Goal: Task Accomplishment & Management: Complete application form

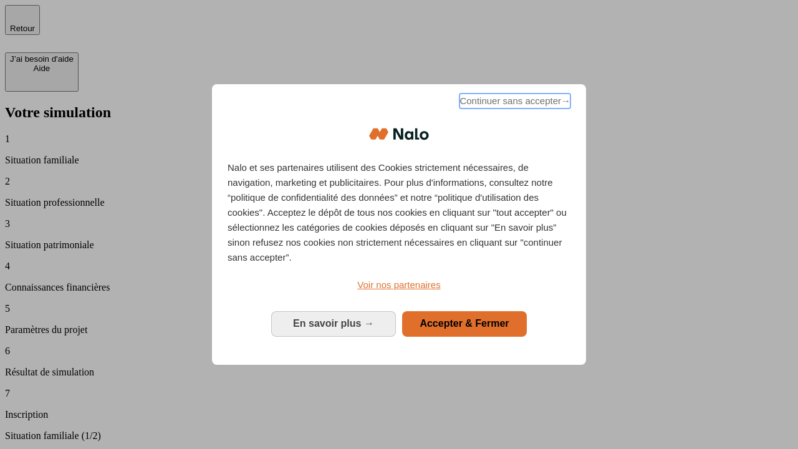
click at [514, 103] on span "Continuer sans accepter →" at bounding box center [515, 101] width 111 height 15
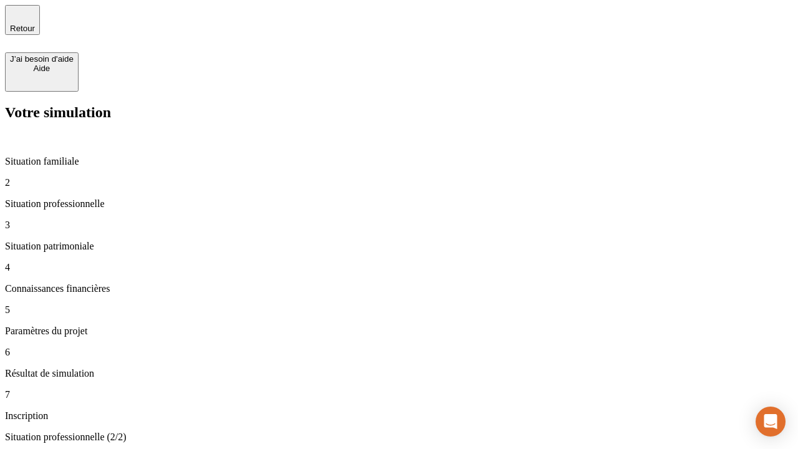
type input "30 000"
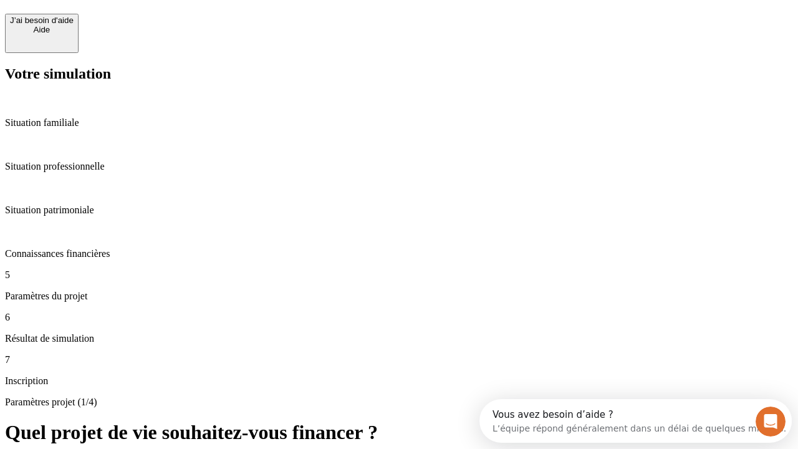
scroll to position [24, 0]
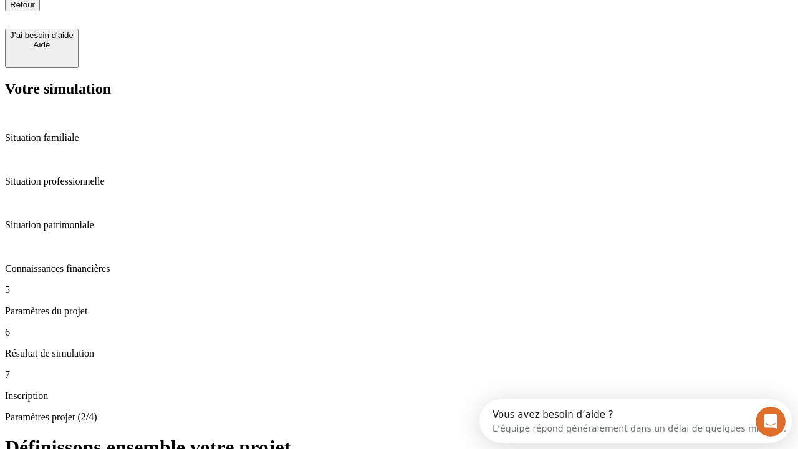
type input "25"
type input "64"
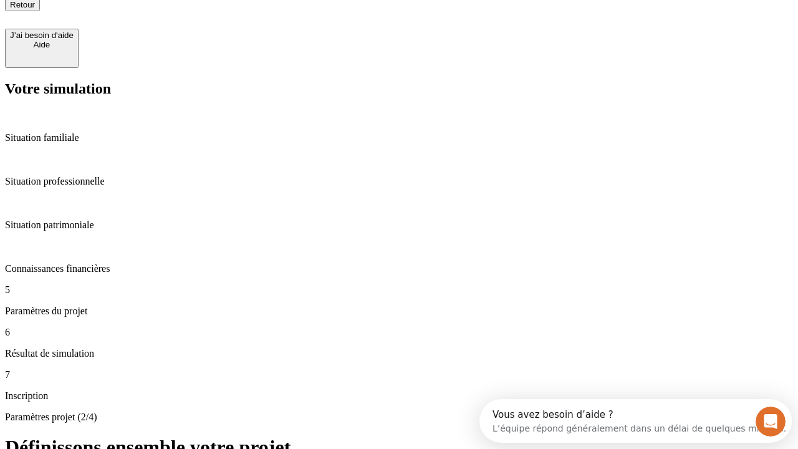
type input "1 000"
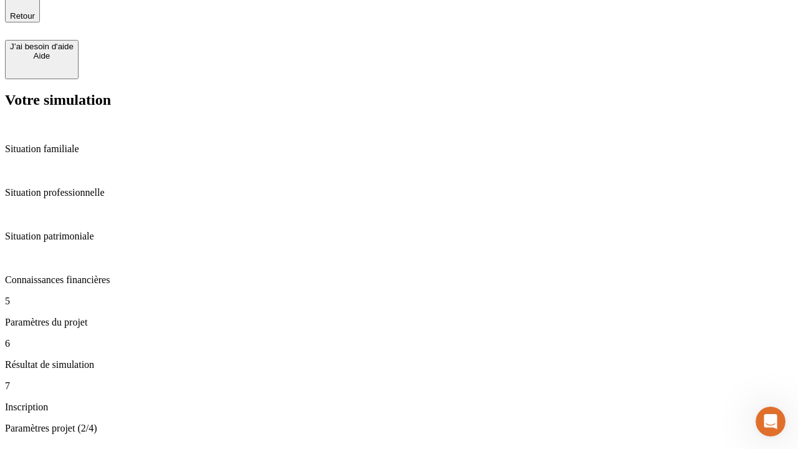
type input "640"
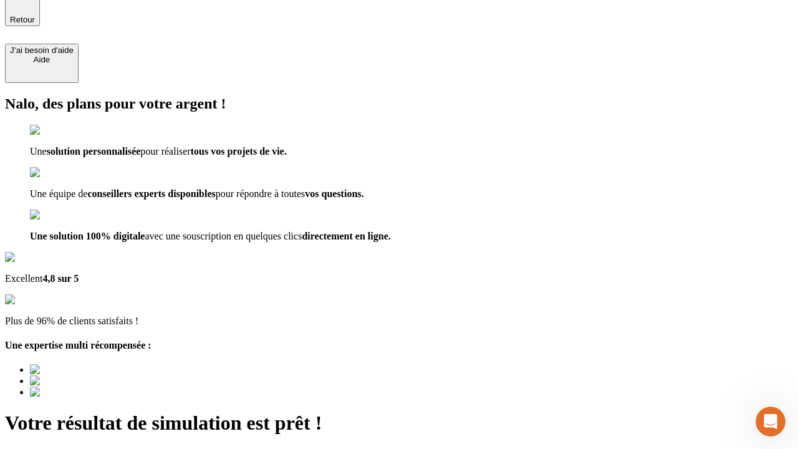
type input "[EMAIL_ADDRESS][PERSON_NAME][DOMAIN_NAME]"
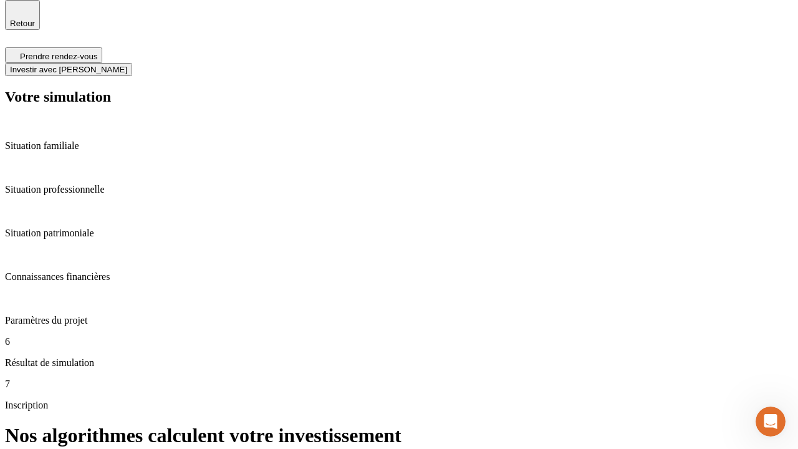
click at [127, 65] on span "Investir avec [PERSON_NAME]" at bounding box center [68, 69] width 117 height 9
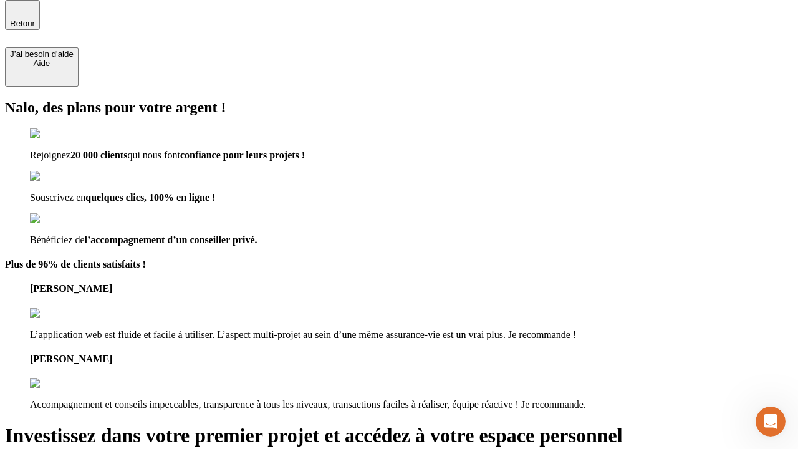
scroll to position [4, 0]
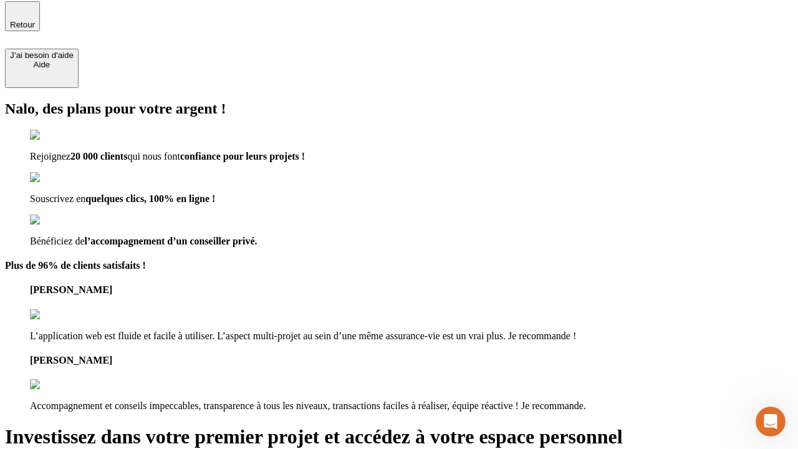
type input "[PERSON_NAME][EMAIL_ADDRESS][DOMAIN_NAME]"
